Goal: Information Seeking & Learning: Learn about a topic

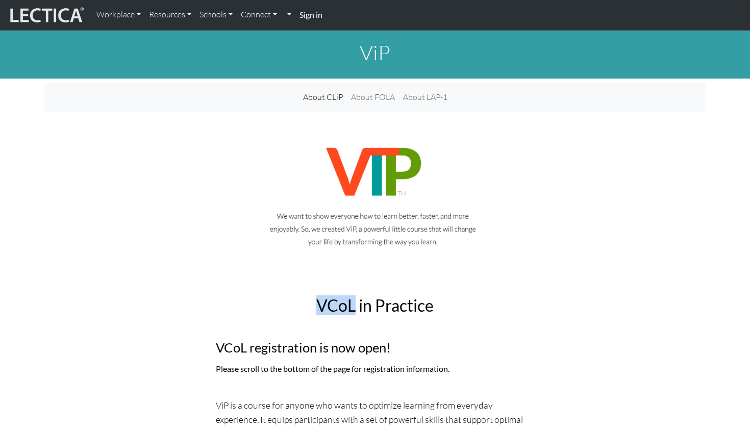
drag, startPoint x: 320, startPoint y: 312, endPoint x: 353, endPoint y: 313, distance: 32.7
click at [353, 313] on h2 "VCoL in Practice" at bounding box center [375, 305] width 318 height 19
copy h2 "VCoL"
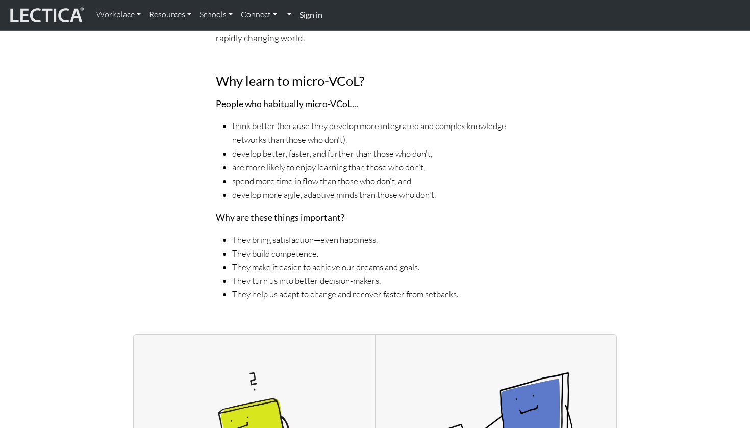
scroll to position [138, 0]
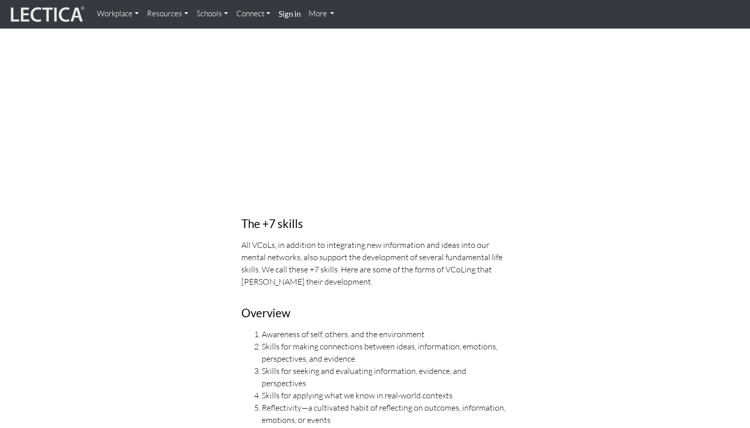
scroll to position [552, 0]
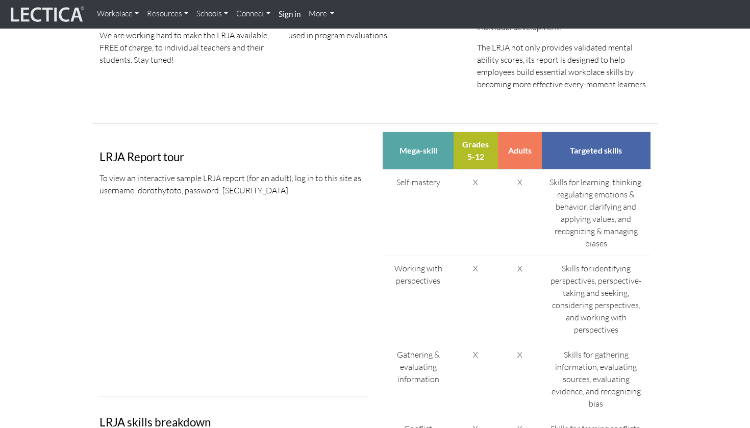
scroll to position [538, 0]
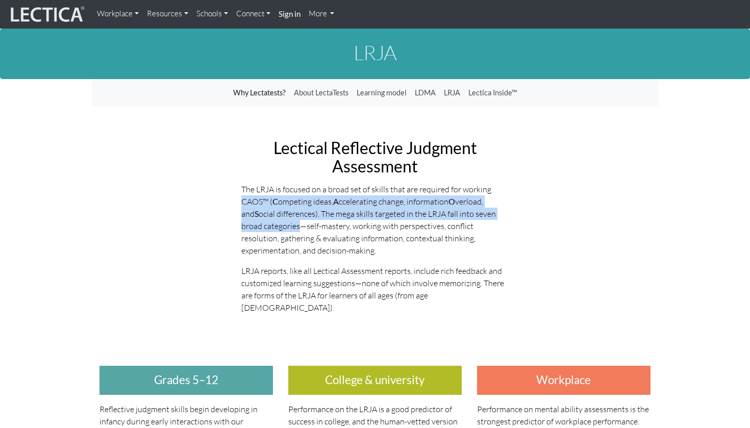
scroll to position [538, 0]
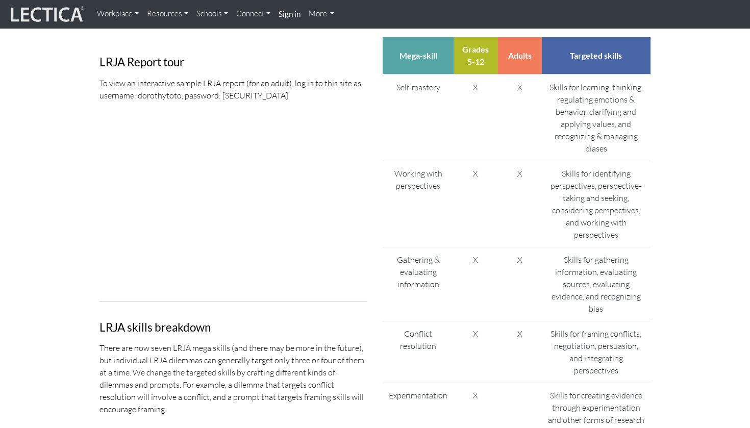
click at [689, 94] on section "Why Lectatests? About LectaTests Learning model LDMA LRJA Lectica Inside™ Lecti…" at bounding box center [375, 66] width 750 height 1051
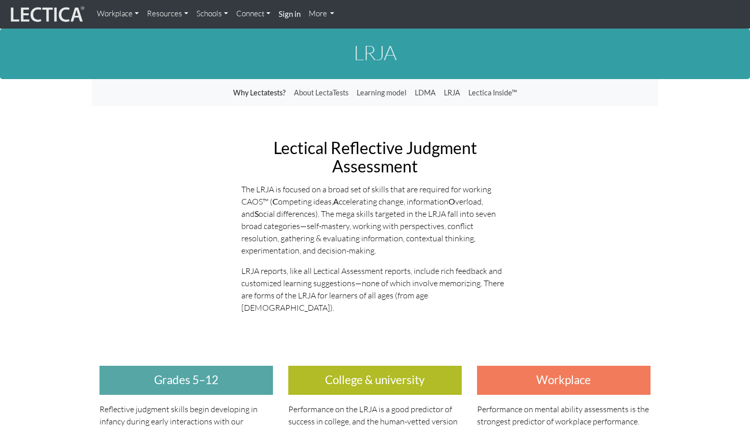
scroll to position [0, 0]
click at [243, 190] on p "The LRJA is focused on a broad set of skills that are required for working CAOS…" at bounding box center [375, 219] width 268 height 73
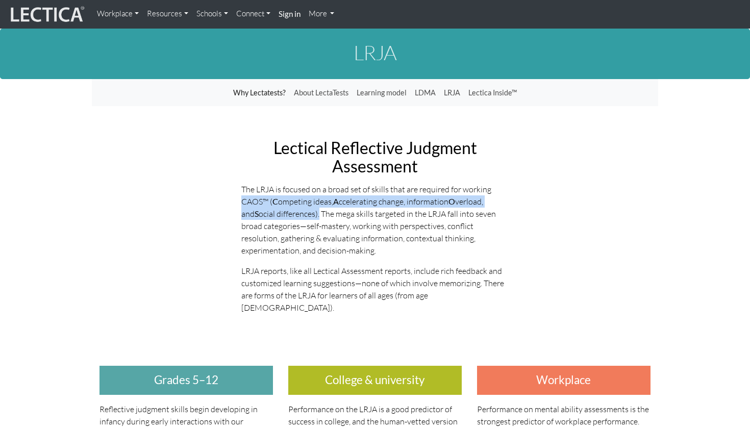
drag, startPoint x: 243, startPoint y: 198, endPoint x: 306, endPoint y: 208, distance: 63.5
click at [306, 208] on p "The LRJA is focused on a broad set of skills that are required for working CAOS…" at bounding box center [375, 219] width 268 height 73
copy p "CAOS™ ( C ompeting ideas, A ccelerating change, information O verload, and S oc…"
